Goal: Task Accomplishment & Management: Complete application form

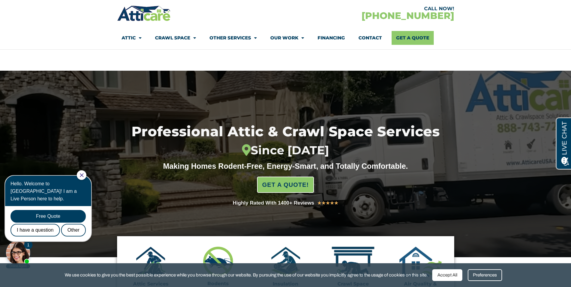
scroll to position [90, 0]
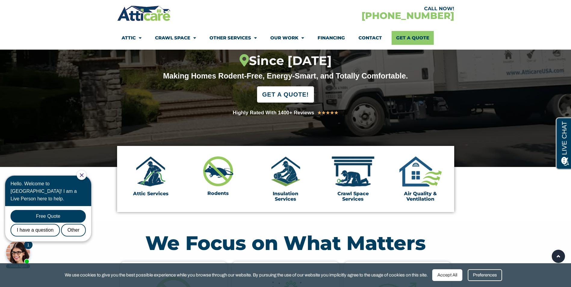
click at [273, 98] on span "GET A QUOTE!" at bounding box center [285, 94] width 47 height 12
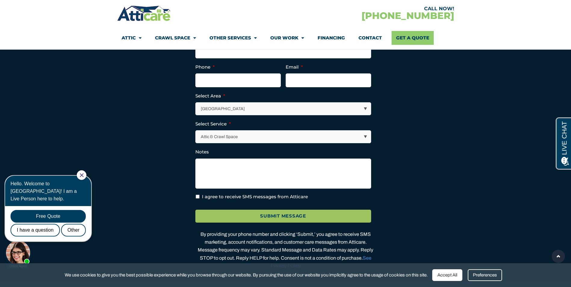
scroll to position [1703, 0]
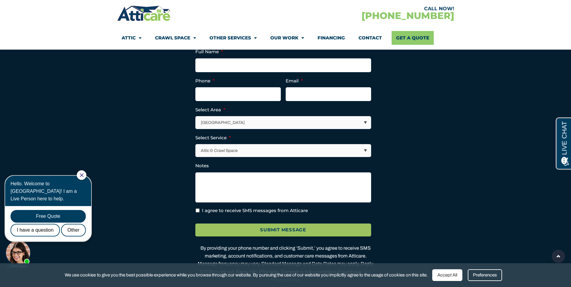
click at [360, 129] on select "Los Angeles Area San Francisco Bay Area New Jersey / New York Area Other Areas" at bounding box center [283, 122] width 175 height 12
select select "[GEOGRAPHIC_DATA]"
click at [196, 129] on select "Los Angeles Area San Francisco Bay Area New Jersey / New York Area Other Areas" at bounding box center [283, 122] width 175 height 12
click at [407, 156] on section "Full Name * Phone * Email * Select Area * Los Angeles Area San Francisco Bay Ar…" at bounding box center [285, 163] width 331 height 241
click at [307, 157] on select "Attic & Crawl Space Insulation Roofing Solar Energy Other Services" at bounding box center [283, 150] width 175 height 12
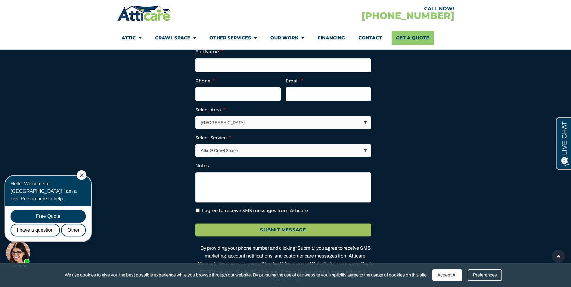
select select "Solar Energy"
click at [196, 157] on select "Attic & Crawl Space Insulation Roofing Solar Energy Other Services" at bounding box center [283, 150] width 175 height 12
click at [406, 165] on section "Full Name * Phone * Email * Select Area * Los Angeles Area San Francisco Bay Ar…" at bounding box center [285, 163] width 331 height 241
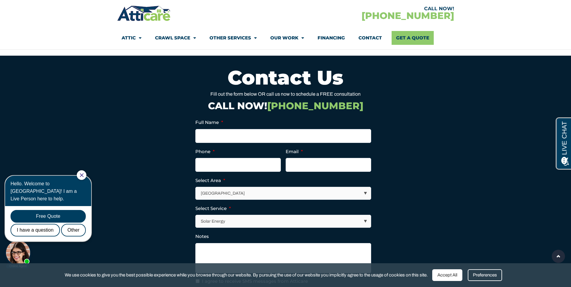
scroll to position [1612, 0]
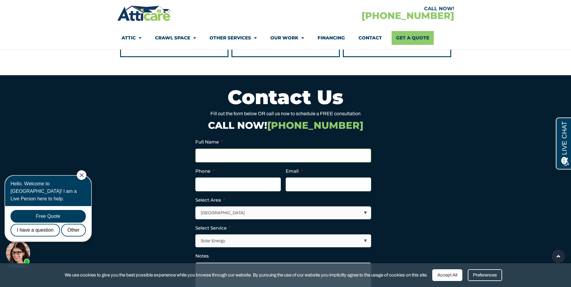
click at [210, 163] on input "Full Name *" at bounding box center [283, 156] width 176 height 14
type input "parag parag"
type input "7135157229"
type input "paragkansal2k@gmail.com"
type input "(713) 515-7229"
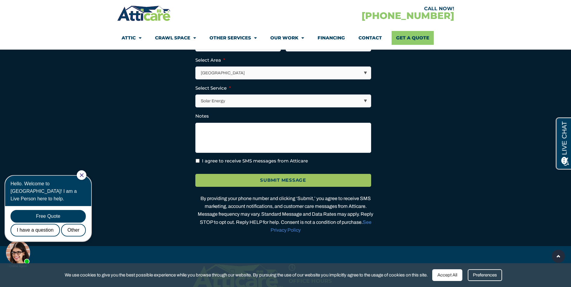
scroll to position [1763, 0]
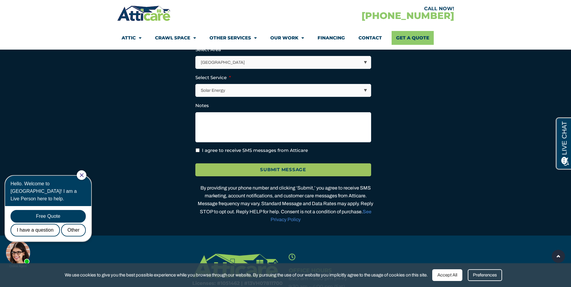
click at [286, 176] on input "Submit Message" at bounding box center [283, 169] width 176 height 13
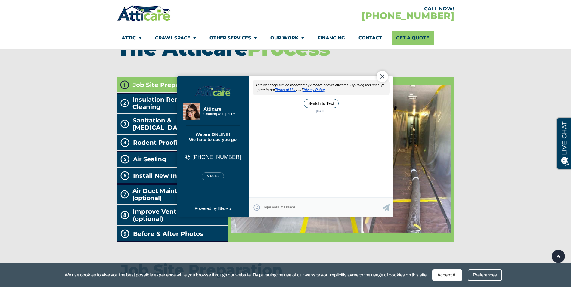
scroll to position [0, 0]
